Goal: Task Accomplishment & Management: Use online tool/utility

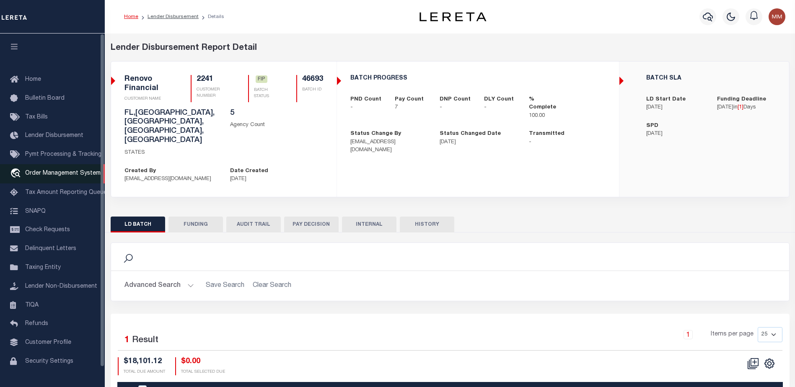
click at [53, 176] on span "Order Management System" at bounding box center [62, 173] width 75 height 6
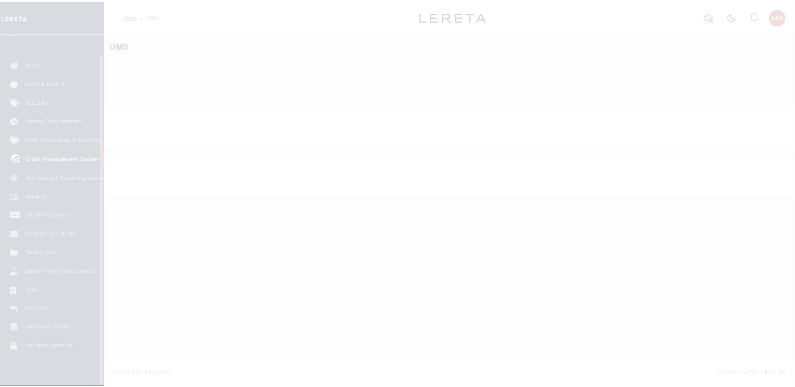
scroll to position [21, 0]
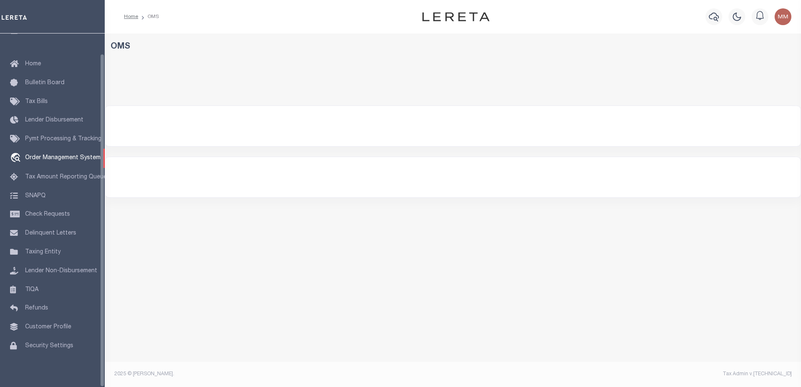
select select "200"
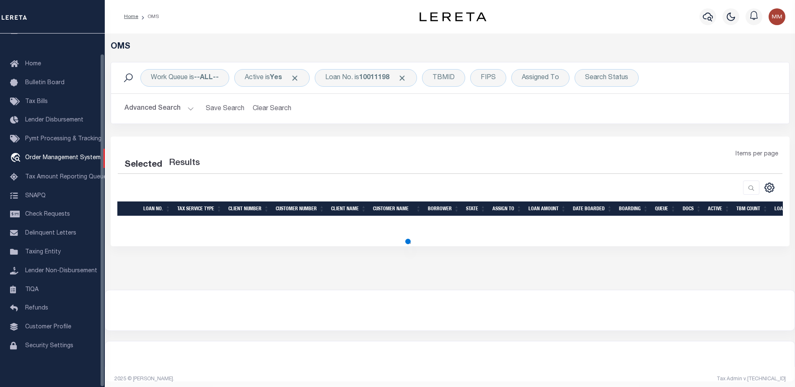
select select "200"
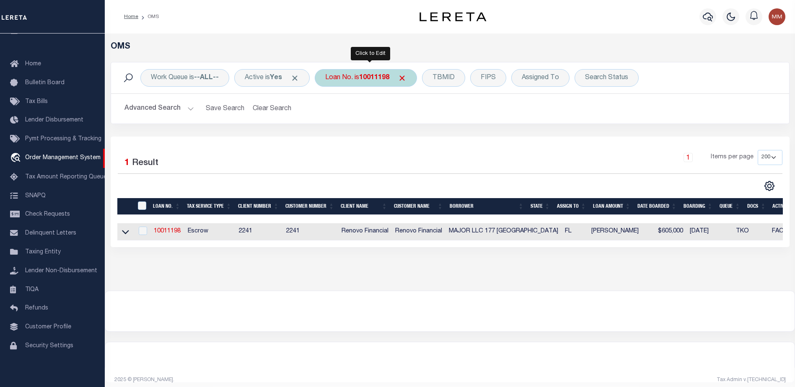
click at [371, 77] on b "10011198" at bounding box center [374, 78] width 30 height 7
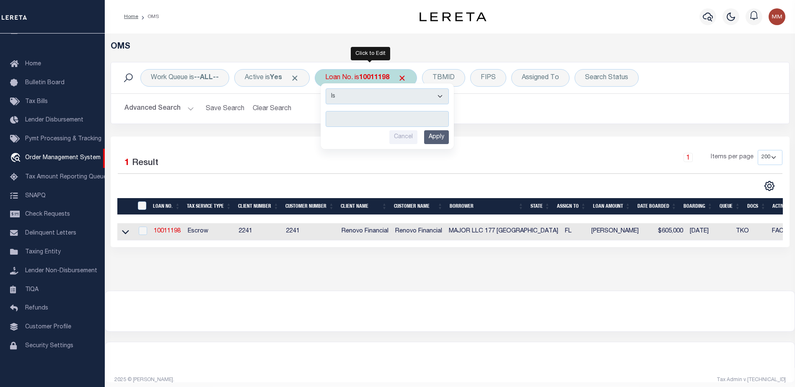
click at [347, 116] on input "text" at bounding box center [386, 119] width 123 height 16
type input "10020307"
click at [440, 136] on input "Apply" at bounding box center [436, 137] width 25 height 14
click at [440, 136] on div "Work Queue is --ALL-- Active is Yes Loan No. is 10011198 Is Contains 10020307 C…" at bounding box center [449, 99] width 691 height 75
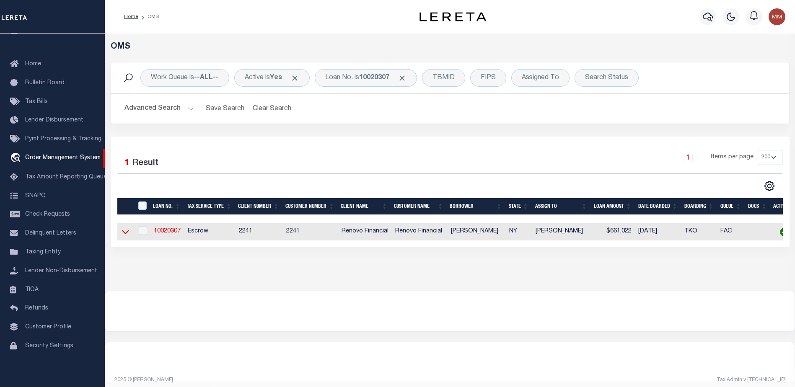
click at [127, 231] on icon at bounding box center [125, 231] width 7 height 9
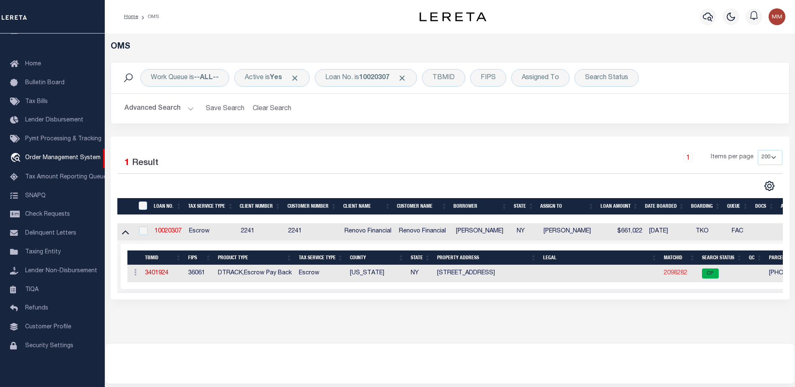
click at [679, 274] on link "2098282" at bounding box center [675, 273] width 23 height 6
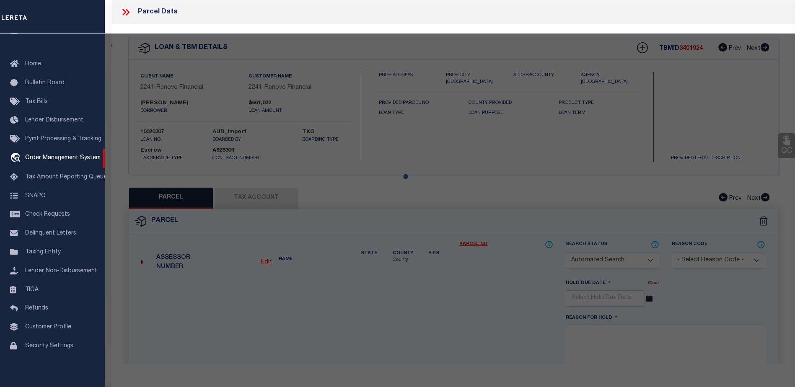
checkbox input "false"
select select "CP"
type input "[PERSON_NAME]"
select select "AGW"
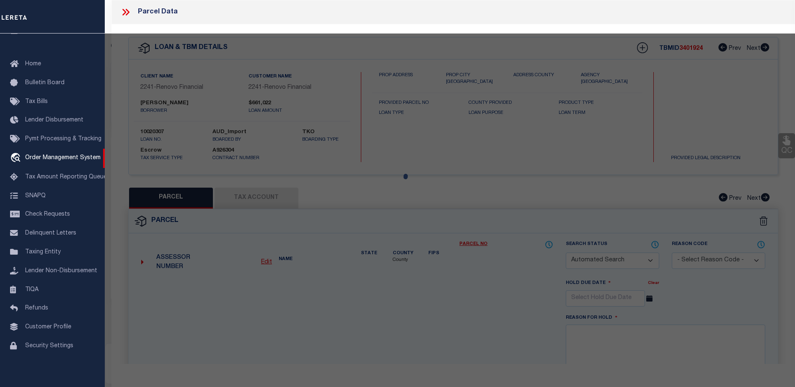
select select "ADD"
type input "[STREET_ADDRESS]"
checkbox input "false"
type input "[US_STATE][GEOGRAPHIC_DATA]"
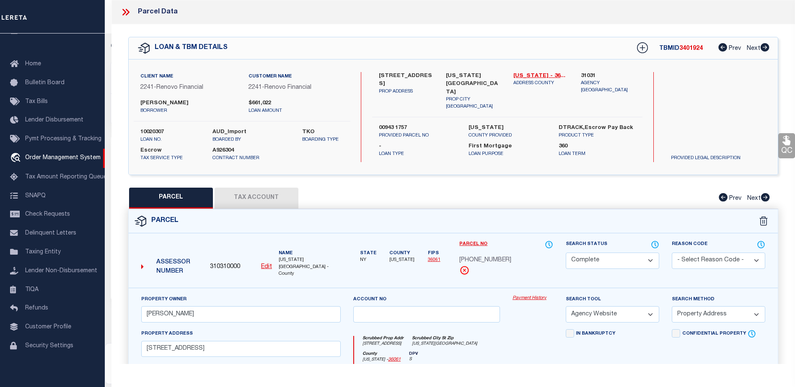
click at [534, 295] on link "Payment History" at bounding box center [532, 298] width 41 height 7
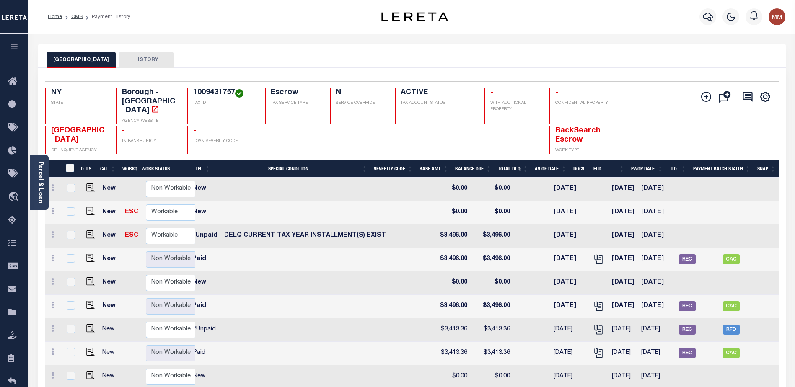
click at [62, 59] on button "MANHATTAN CITY" at bounding box center [80, 60] width 69 height 16
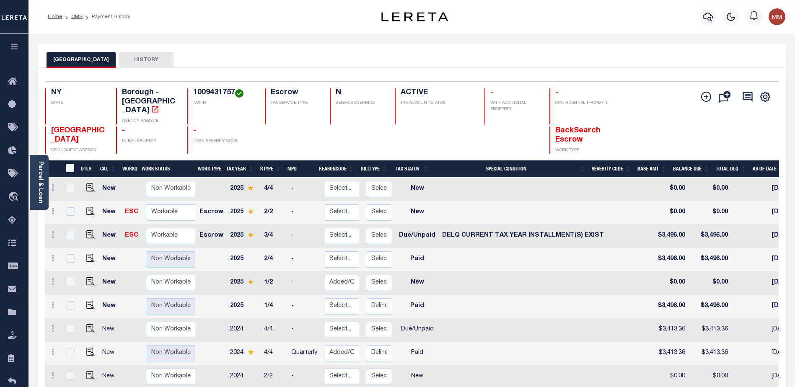
click at [217, 93] on h4 "1009431757" at bounding box center [223, 92] width 61 height 9
click at [11, 84] on icon at bounding box center [14, 82] width 13 height 10
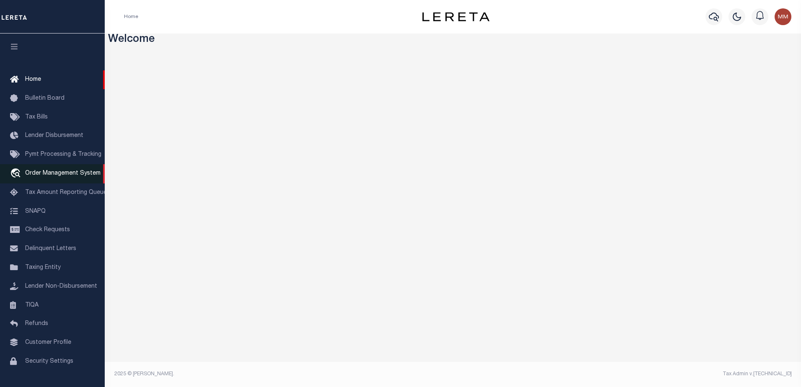
click at [46, 172] on span "Order Management System" at bounding box center [62, 173] width 75 height 6
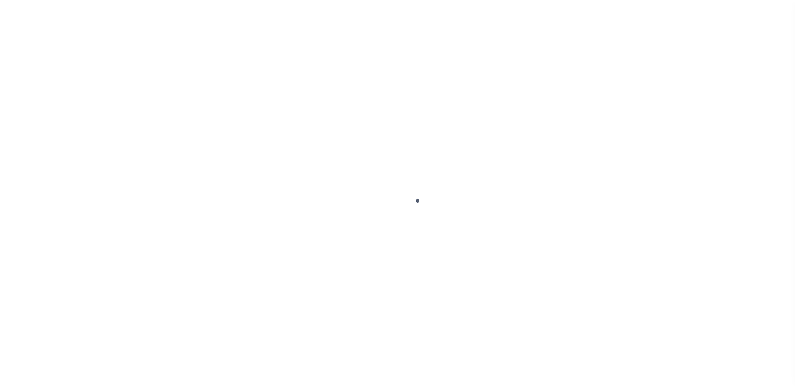
scroll to position [21, 0]
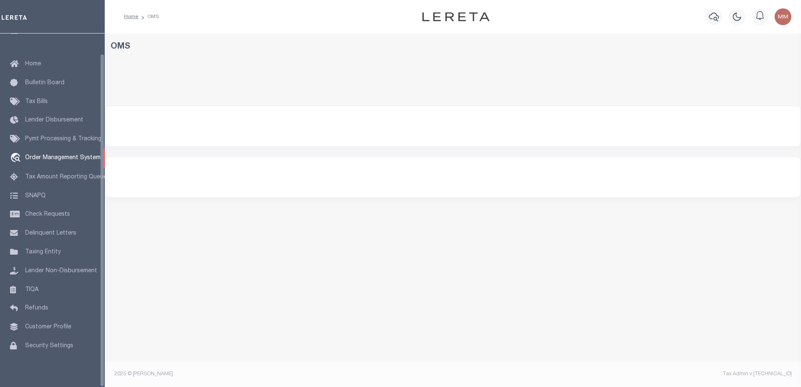
select select "200"
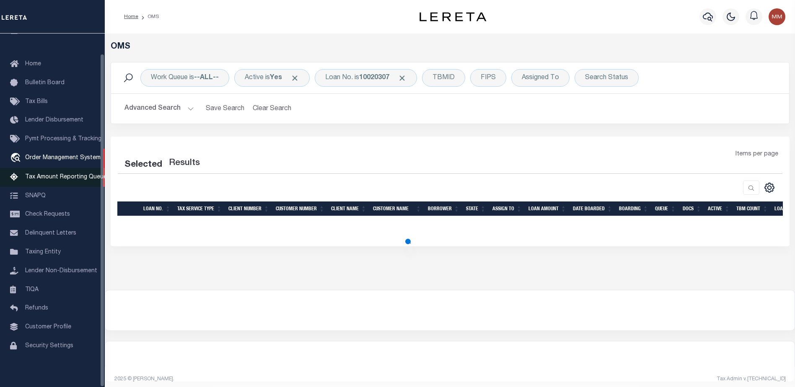
select select "200"
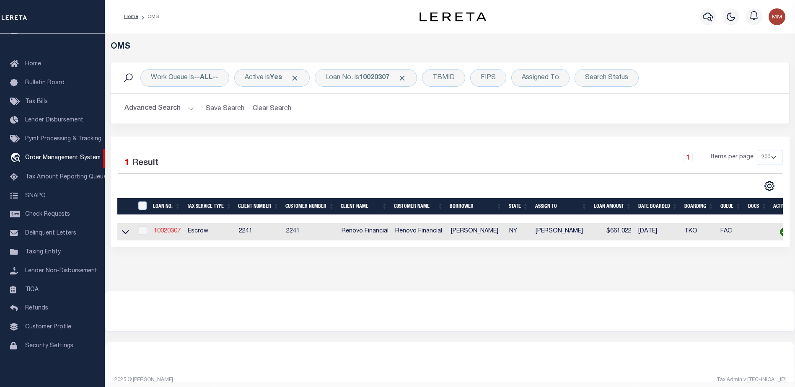
click at [169, 234] on link "10020307" at bounding box center [167, 231] width 27 height 6
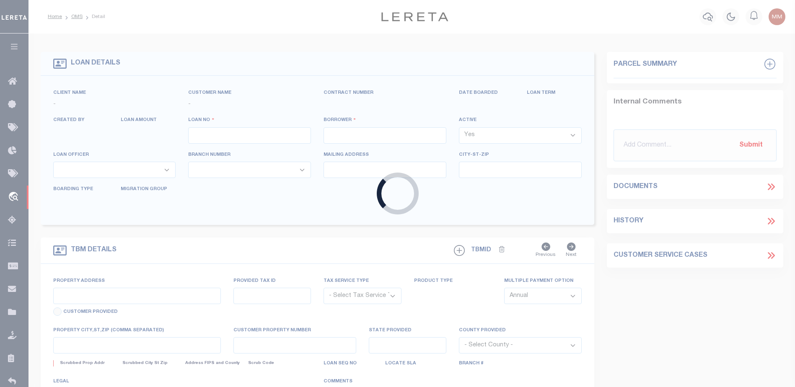
type input "10020307"
type input "[PERSON_NAME]"
select select
type input "[STREET_ADDRESS]"
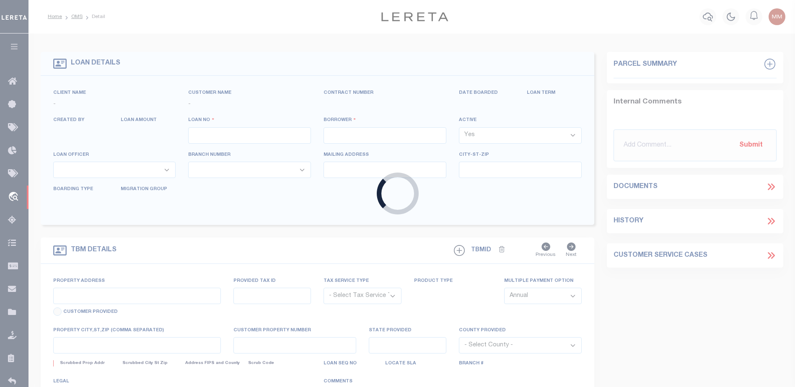
type input "[GEOGRAPHIC_DATA]"
select select "10"
select select "Escrow"
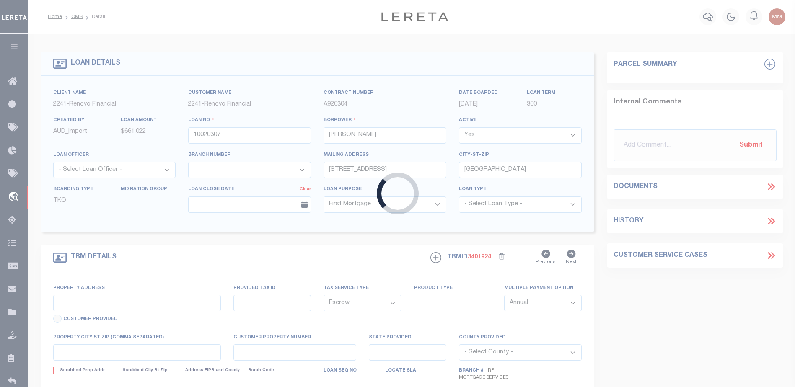
type input "[STREET_ADDRESS]"
type input "00943 1757"
type input "[US_STATE][GEOGRAPHIC_DATA]"
type input "a0kUS000007eBC1"
type input "NY"
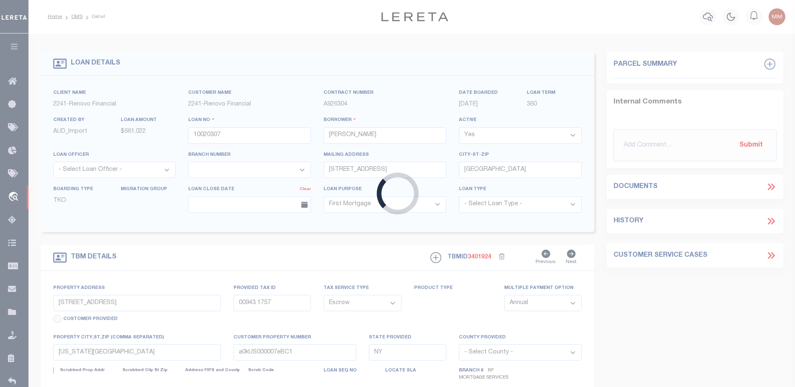
select select
type textarea "Liability Limited to Customer Provided Parcel"
select select "25067"
select select
